Goal: Task Accomplishment & Management: Use online tool/utility

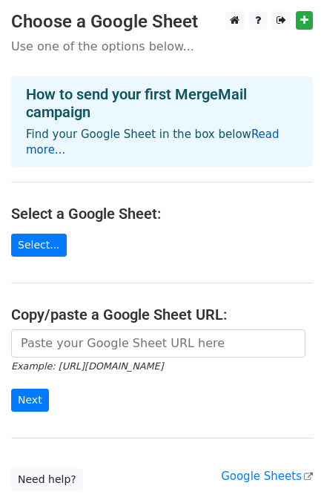
click at [265, 139] on link "Read more..." at bounding box center [153, 142] width 254 height 29
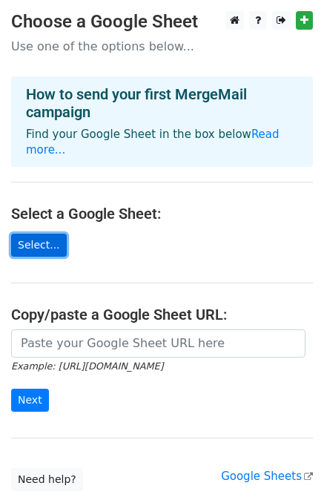
click at [27, 234] on link "Select..." at bounding box center [39, 245] width 56 height 23
click at [33, 234] on link "Select..." at bounding box center [39, 245] width 56 height 23
click at [24, 234] on link "Select..." at bounding box center [39, 245] width 56 height 23
click at [33, 234] on link "Select..." at bounding box center [39, 245] width 56 height 23
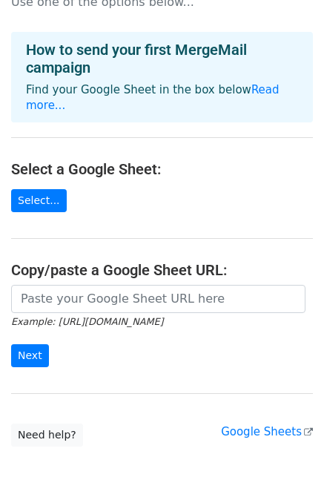
scroll to position [94, 0]
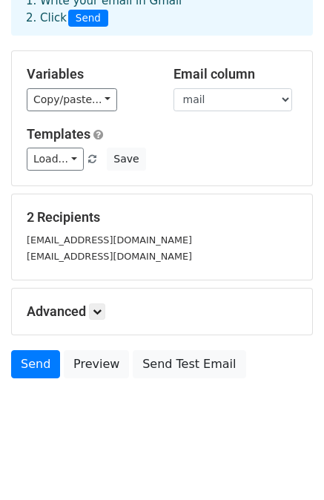
scroll to position [92, 0]
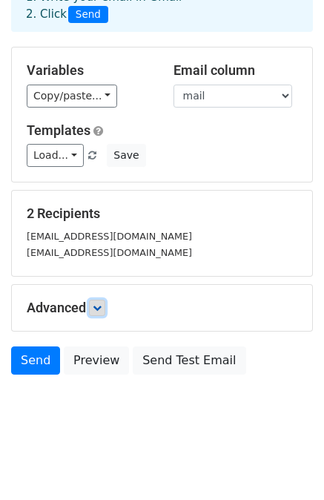
click at [98, 306] on icon at bounding box center [97, 307] width 9 height 9
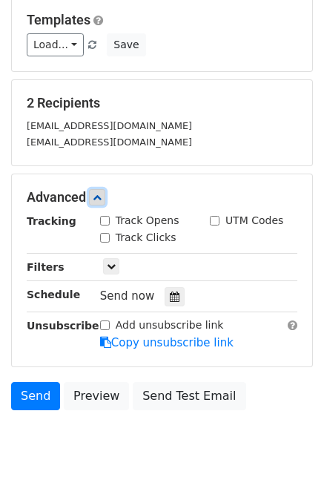
scroll to position [237, 0]
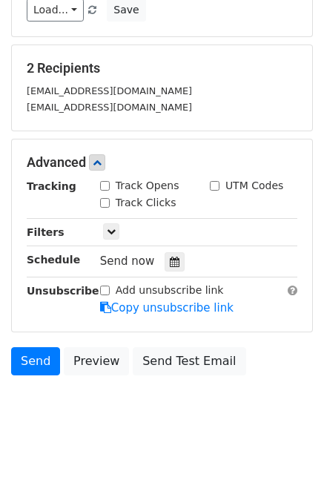
click at [108, 187] on input "Track Opens" at bounding box center [105, 186] width 10 height 10
checkbox input "true"
click at [105, 201] on input "Track Clicks" at bounding box center [105, 203] width 10 height 10
checkbox input "true"
click at [211, 185] on input "UTM Codes" at bounding box center [215, 186] width 10 height 10
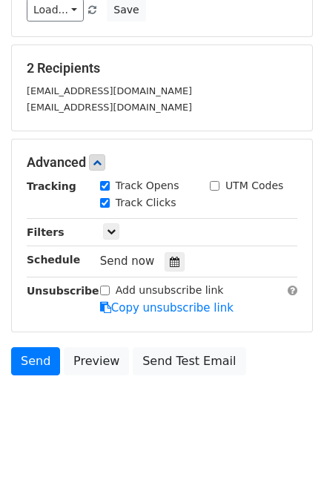
checkbox input "true"
click at [113, 231] on icon at bounding box center [111, 231] width 9 height 9
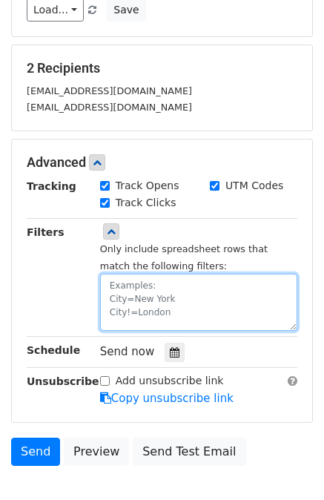
click at [122, 298] on textarea at bounding box center [198, 302] width 197 height 57
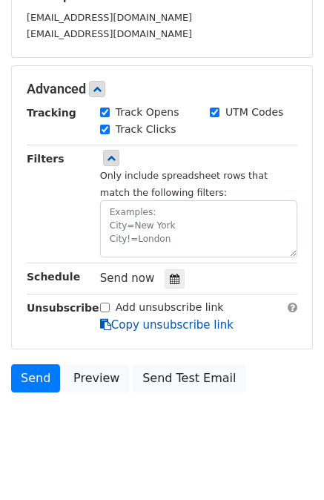
scroll to position [311, 0]
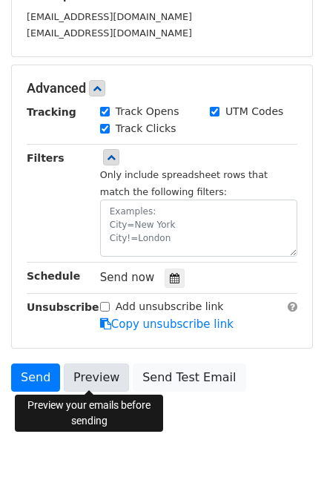
click at [91, 380] on link "Preview" at bounding box center [96, 377] width 65 height 28
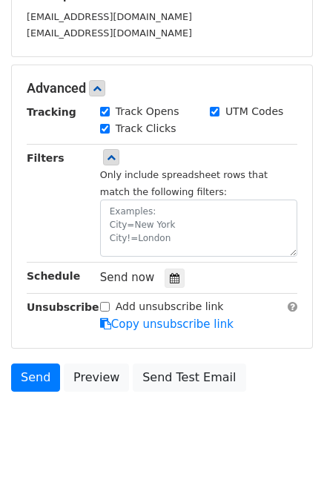
click at [105, 305] on input "Add unsubscribe link" at bounding box center [105, 307] width 10 height 10
checkbox input "true"
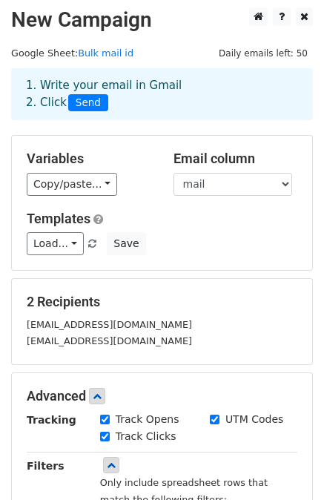
scroll to position [0, 0]
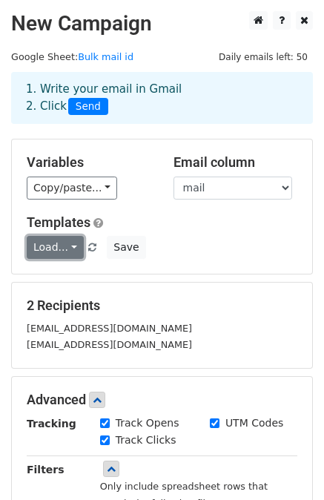
click at [70, 248] on link "Load..." at bounding box center [55, 247] width 57 height 23
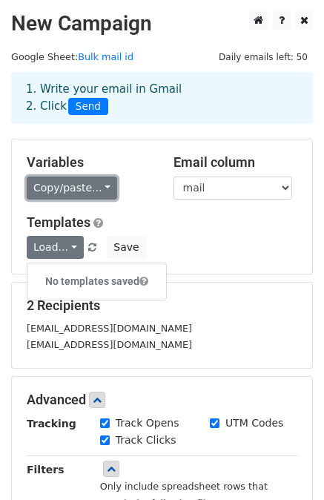
click at [91, 188] on link "Copy/paste..." at bounding box center [72, 187] width 90 height 23
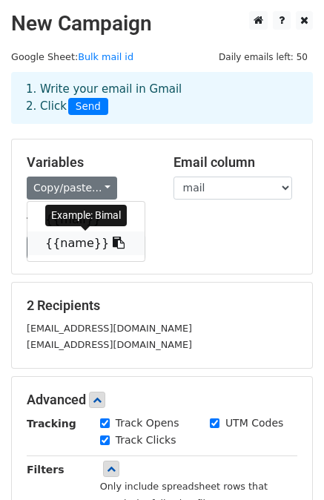
click at [73, 239] on link "{{name}}" at bounding box center [85, 243] width 117 height 24
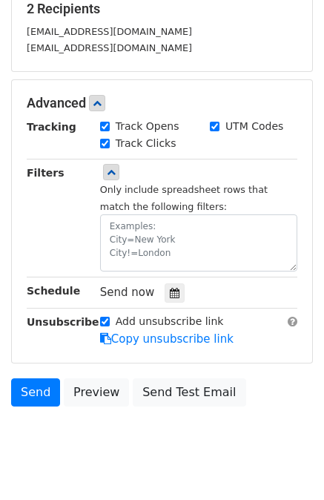
scroll to position [328, 0]
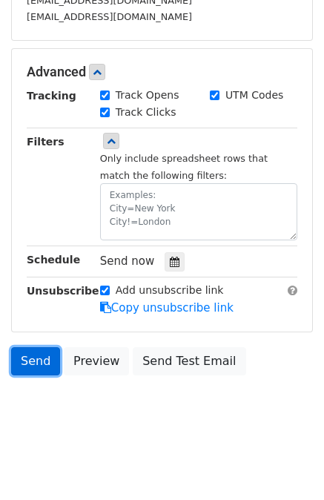
click at [39, 357] on link "Send" at bounding box center [35, 361] width 49 height 28
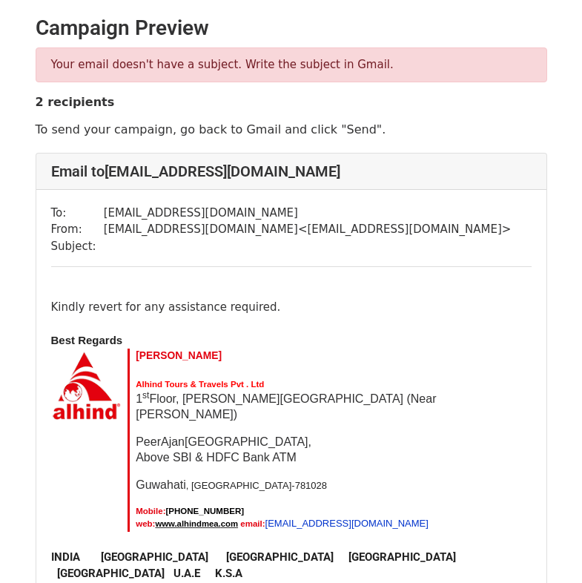
click at [135, 282] on div at bounding box center [291, 290] width 480 height 17
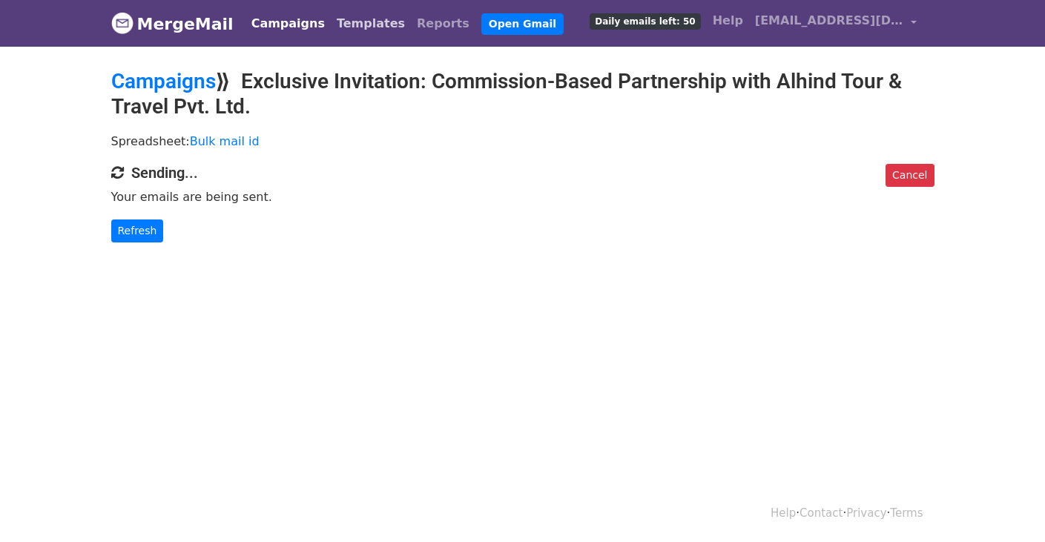
click at [349, 26] on link "Templates" at bounding box center [371, 24] width 80 height 30
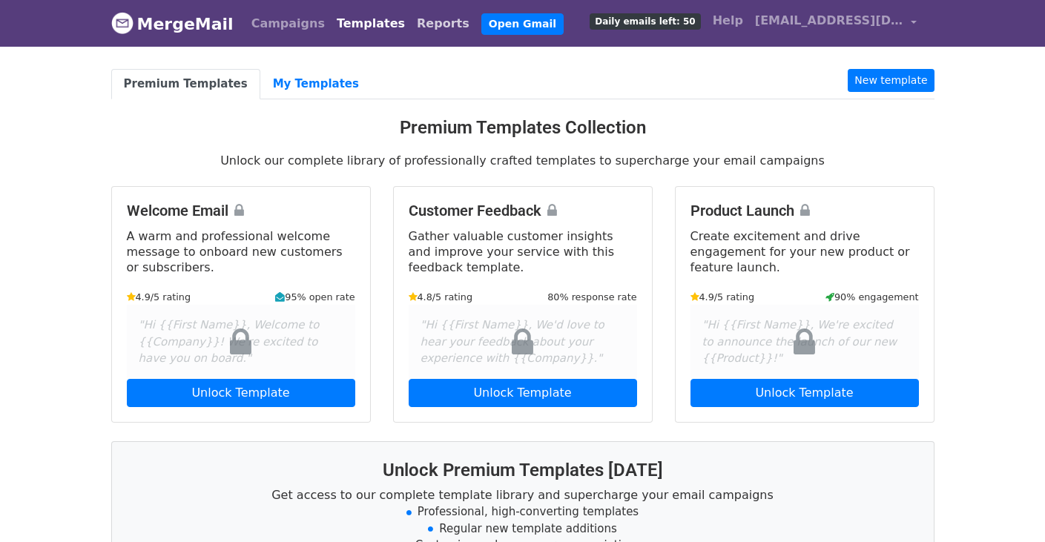
click at [411, 24] on link "Reports" at bounding box center [443, 24] width 64 height 30
click at [260, 24] on link "Campaigns" at bounding box center [287, 24] width 85 height 30
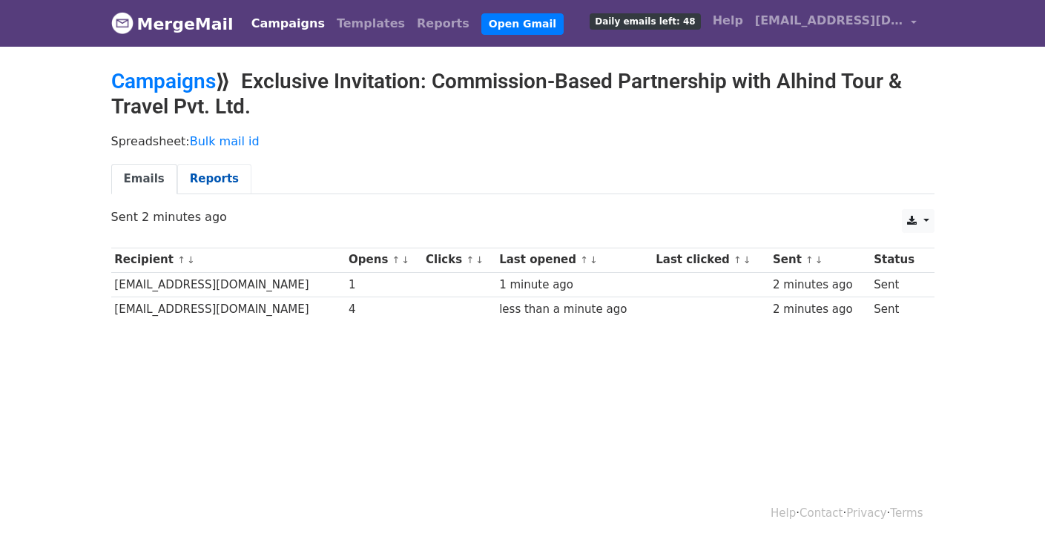
click at [200, 179] on link "Reports" at bounding box center [214, 179] width 74 height 30
